Goal: Information Seeking & Learning: Learn about a topic

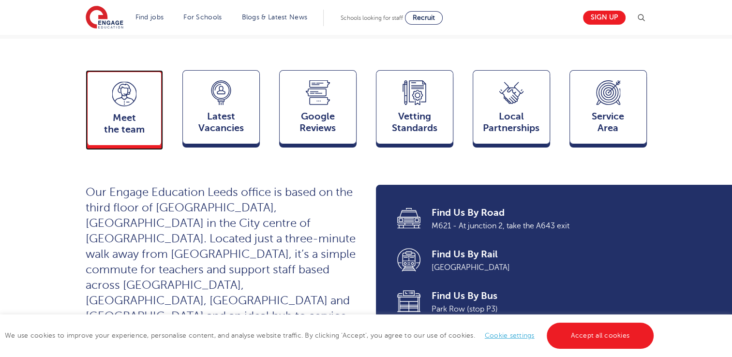
click at [115, 112] on span "Meet the team" at bounding box center [124, 123] width 64 height 23
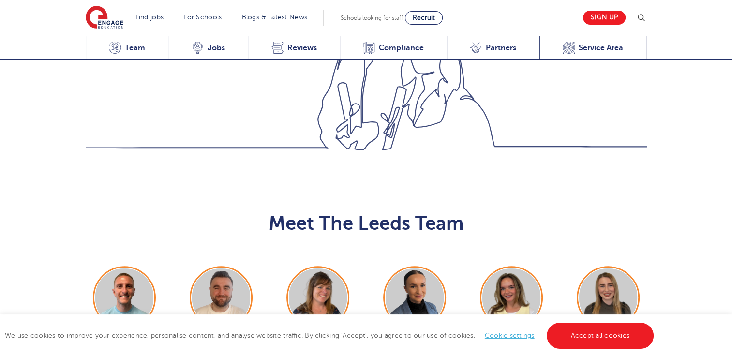
scroll to position [1056, 0]
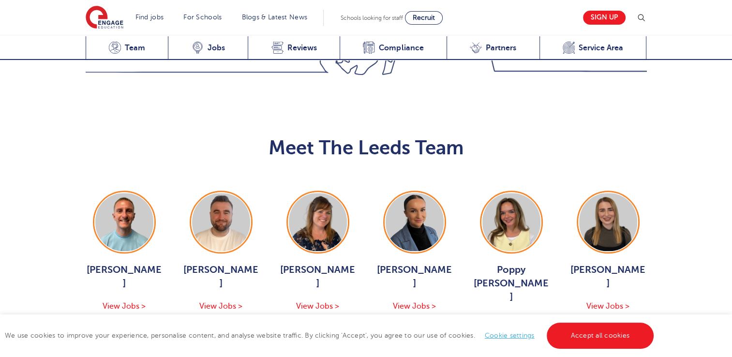
click at [356, 260] on div "Meet The Leeds Team George Dignam View Jobs > Chris Rushton View Jobs > Joanne …" at bounding box center [366, 244] width 732 height 303
click at [353, 346] on button "Show More Of The Team" at bounding box center [366, 355] width 127 height 18
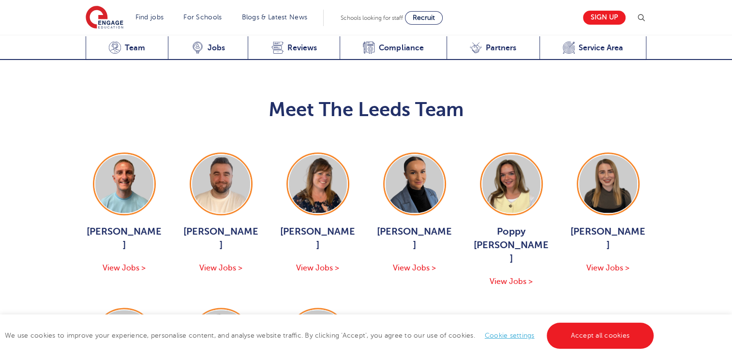
scroll to position [1124, 0]
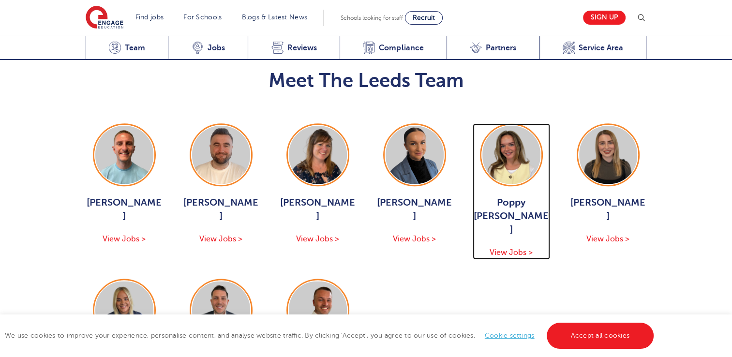
click at [519, 248] on span "View Jobs >" at bounding box center [511, 252] width 43 height 9
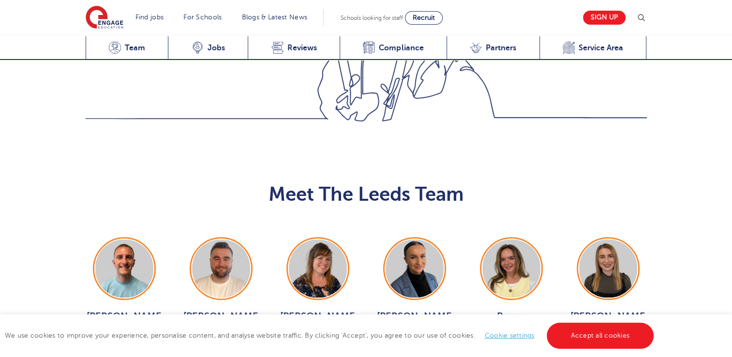
scroll to position [1009, 0]
click at [602, 349] on span "View Jobs >" at bounding box center [607, 353] width 43 height 9
click at [406, 349] on span "View Jobs >" at bounding box center [414, 353] width 43 height 9
click at [134, 349] on span "View Jobs >" at bounding box center [124, 353] width 43 height 9
click at [224, 349] on span "View Jobs >" at bounding box center [220, 353] width 43 height 9
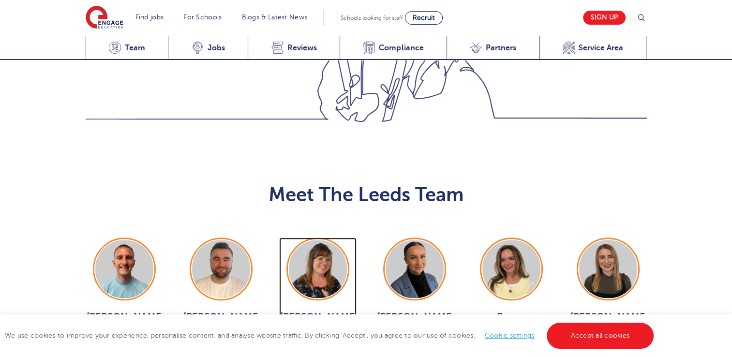
click at [315, 310] on div "Joanne Wright View Jobs >" at bounding box center [317, 334] width 77 height 49
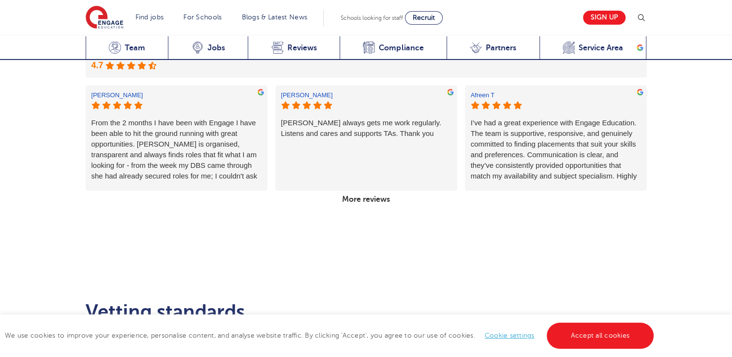
scroll to position [1771, 0]
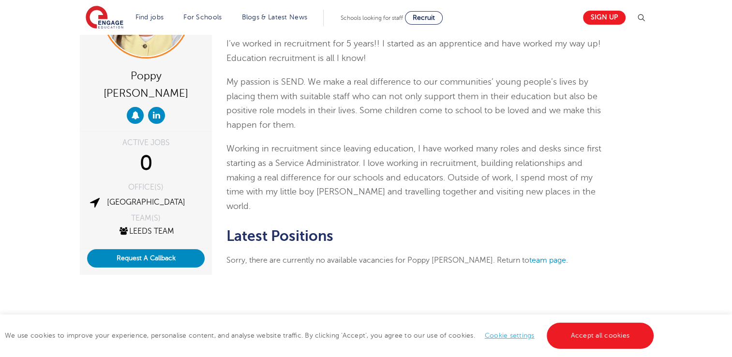
scroll to position [112, 0]
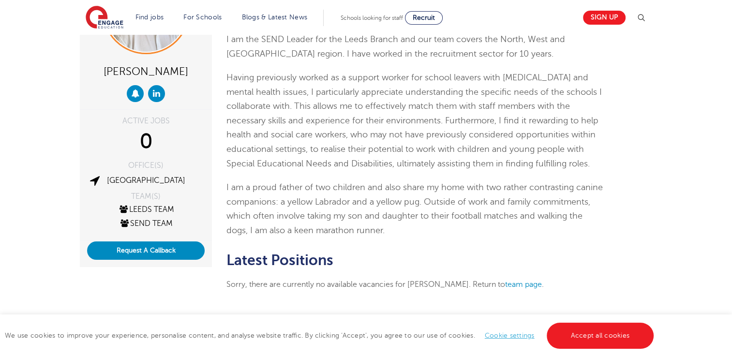
scroll to position [96, 0]
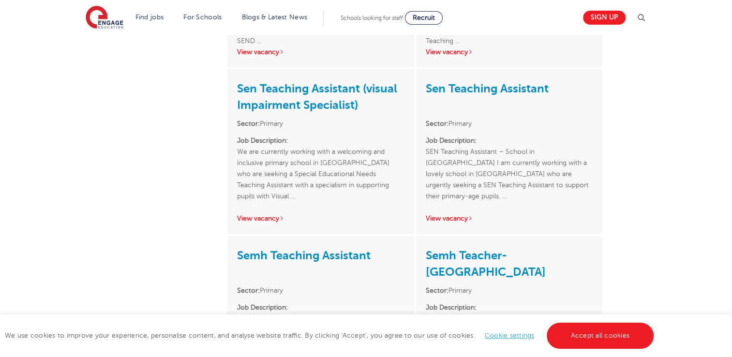
scroll to position [788, 0]
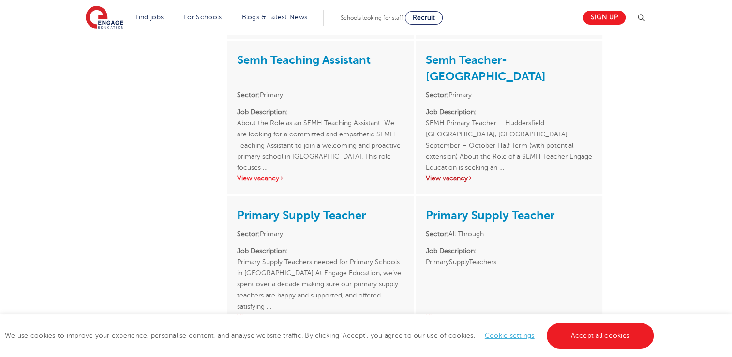
click at [445, 176] on link "View vacancy" at bounding box center [449, 178] width 47 height 7
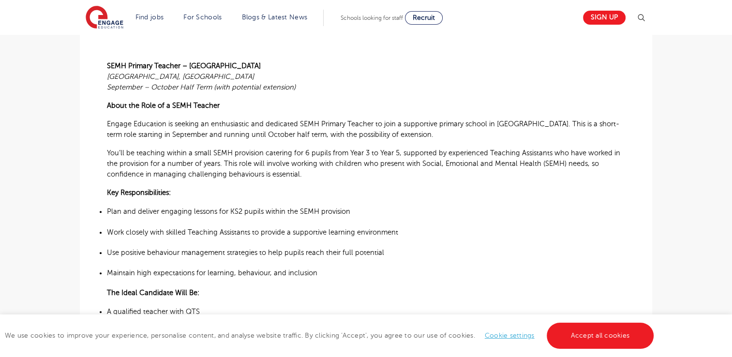
scroll to position [250, 0]
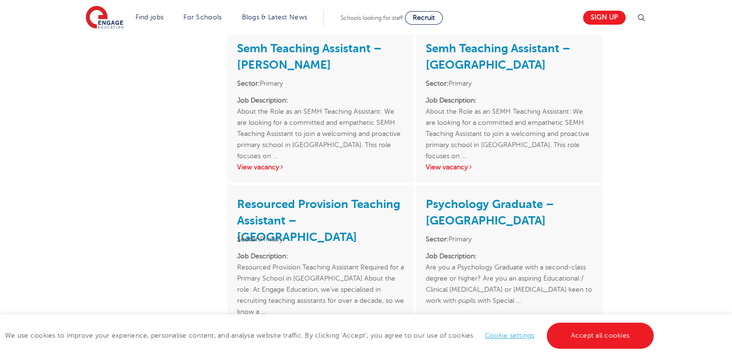
scroll to position [671, 0]
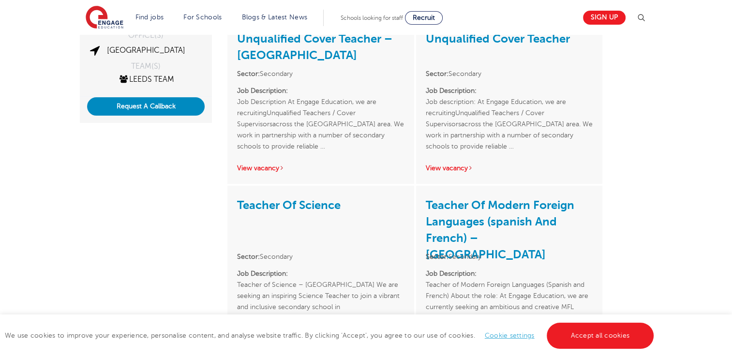
scroll to position [225, 0]
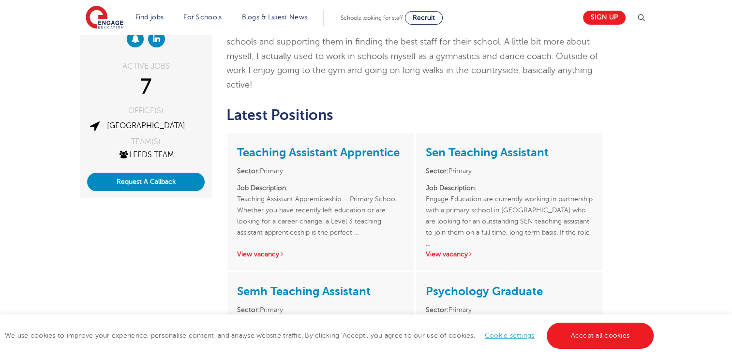
scroll to position [230, 0]
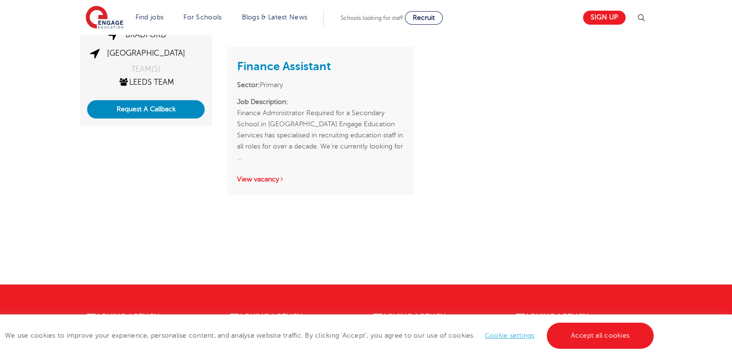
scroll to position [244, 0]
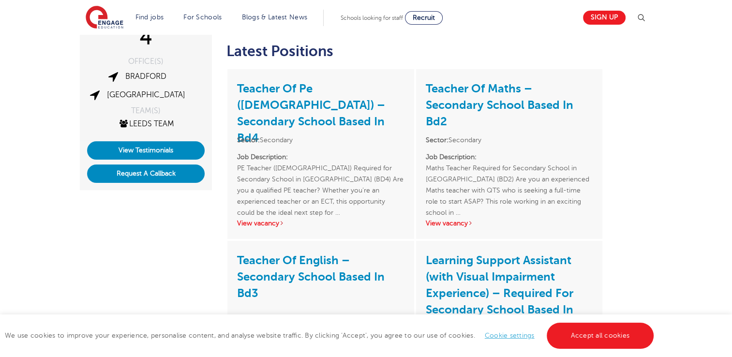
scroll to position [234, 0]
